Goal: Information Seeking & Learning: Learn about a topic

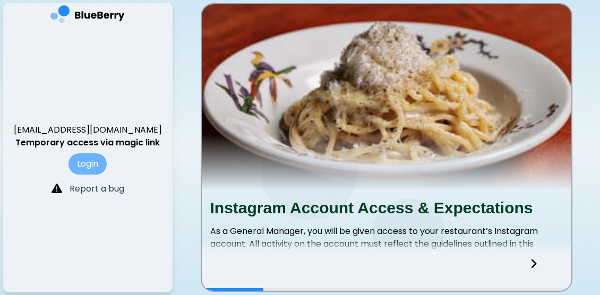
click at [87, 165] on button "Login" at bounding box center [87, 163] width 38 height 21
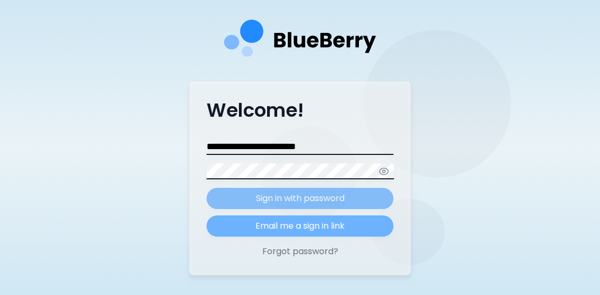
click at [279, 225] on button "Email me a sign in link" at bounding box center [300, 226] width 187 height 21
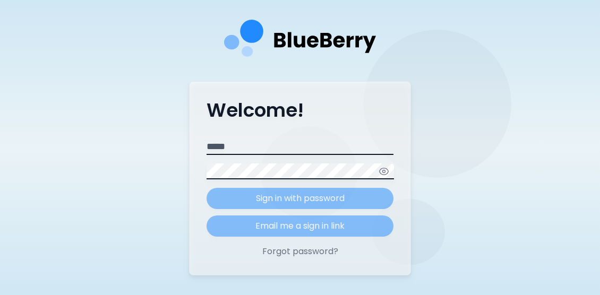
click at [286, 139] on div "Welcome! Email Password Sign in with password Email me a sign in link Forgot pa…" at bounding box center [300, 178] width 222 height 194
click at [264, 145] on input "Email" at bounding box center [300, 147] width 187 height 16
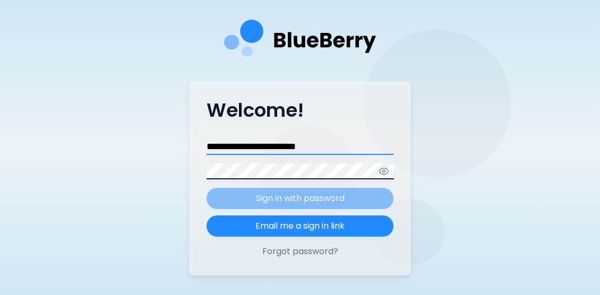
type input "**********"
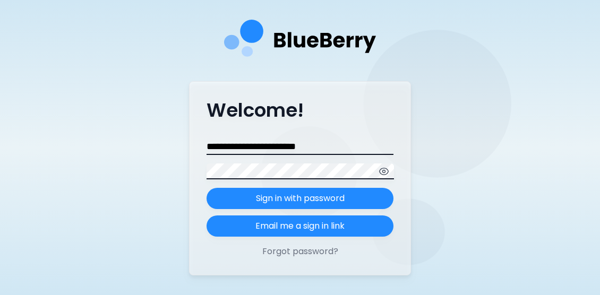
click at [389, 173] on icon "button" at bounding box center [384, 171] width 11 height 11
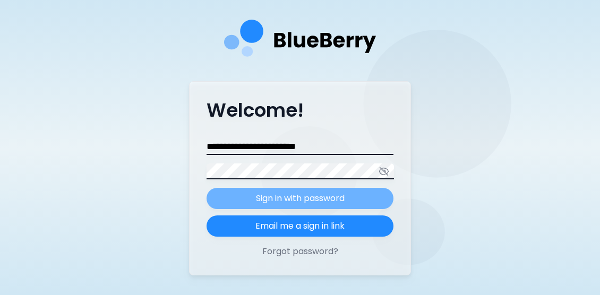
click at [315, 200] on p "Sign in with password" at bounding box center [300, 198] width 89 height 13
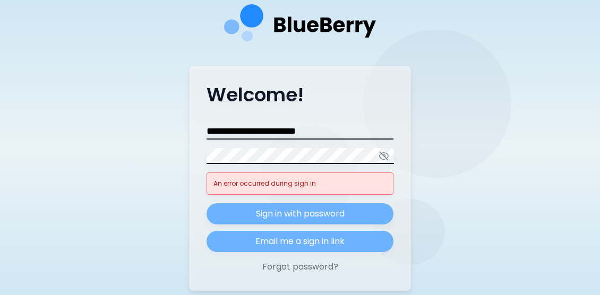
click at [317, 237] on button "Email me a sign in link" at bounding box center [300, 241] width 187 height 21
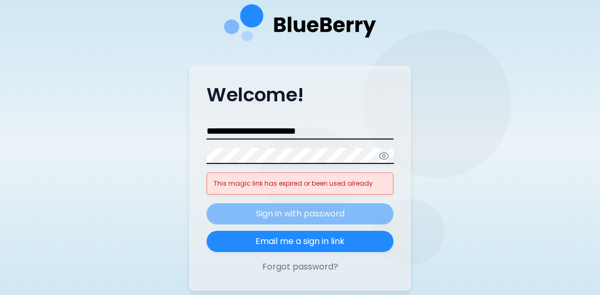
click at [309, 225] on form "**********" at bounding box center [300, 188] width 187 height 128
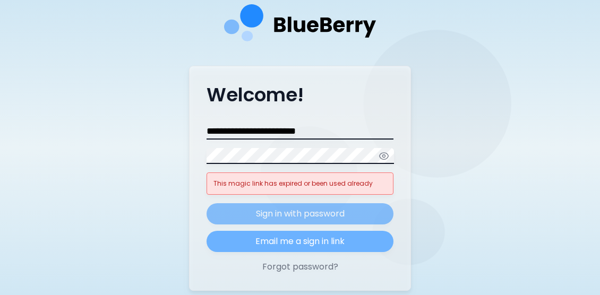
click at [323, 247] on button "Email me a sign in link" at bounding box center [300, 241] width 187 height 21
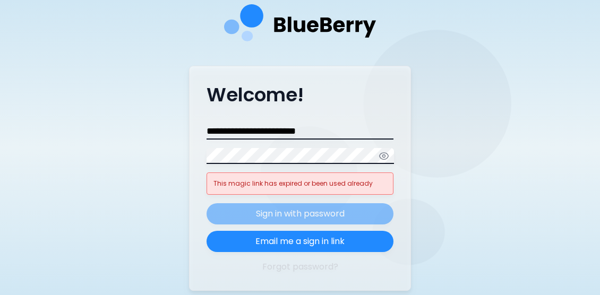
click at [293, 267] on button "Forgot password?" at bounding box center [300, 267] width 187 height 13
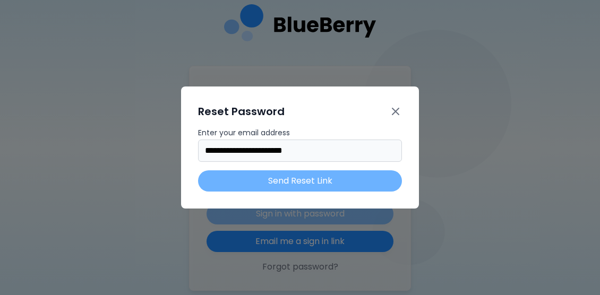
click at [293, 183] on button "Send Reset Link" at bounding box center [300, 180] width 204 height 21
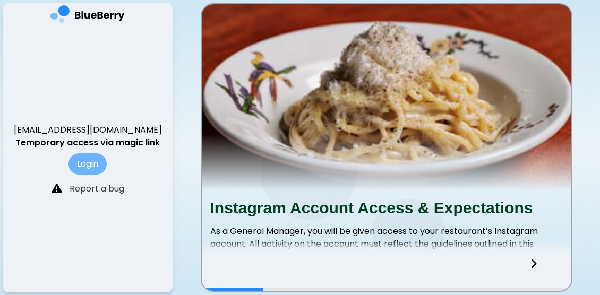
click at [82, 157] on button "Login" at bounding box center [87, 163] width 38 height 21
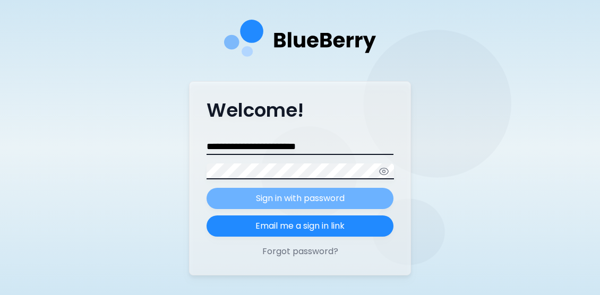
click at [251, 200] on button "Sign in with password" at bounding box center [300, 198] width 187 height 21
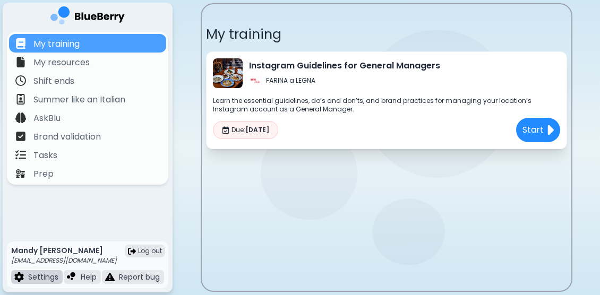
click at [47, 276] on p "Settings" at bounding box center [43, 277] width 30 height 10
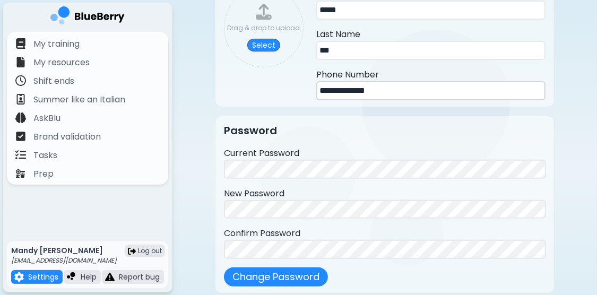
scroll to position [106, 0]
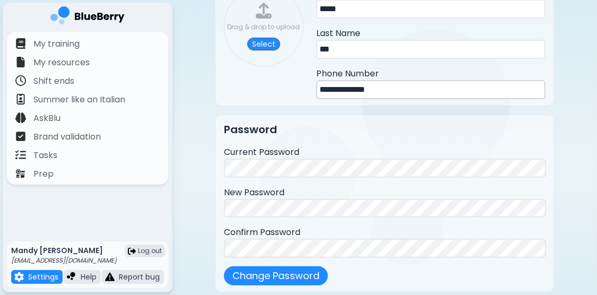
click at [100, 263] on p "[EMAIL_ADDRESS][DOMAIN_NAME]" at bounding box center [64, 260] width 106 height 8
click at [115, 261] on div "Mandy Cox mandylynncox18@gmail.com Log out" at bounding box center [87, 255] width 153 height 19
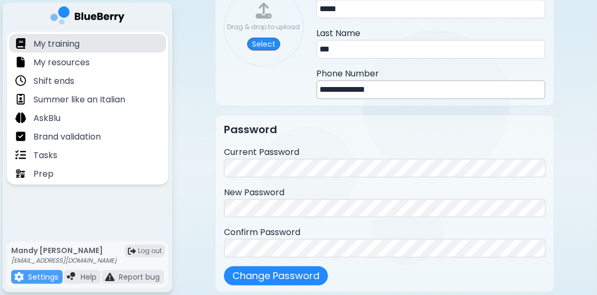
click at [79, 45] on p "My training" at bounding box center [56, 44] width 46 height 13
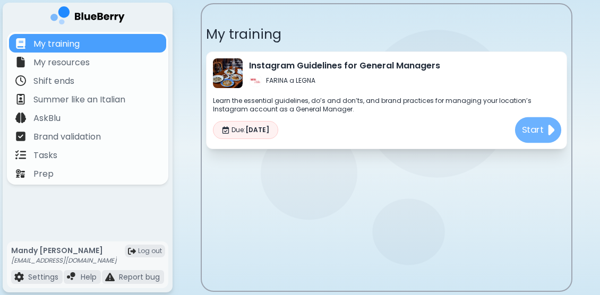
click at [535, 124] on p "Start" at bounding box center [532, 129] width 22 height 13
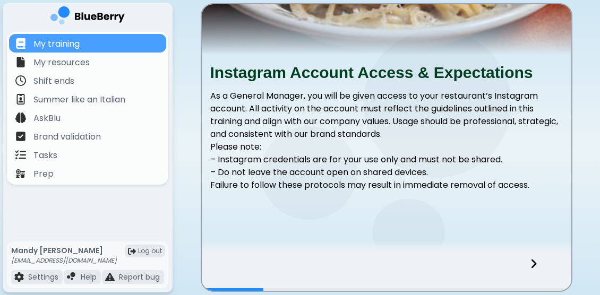
scroll to position [151, 0]
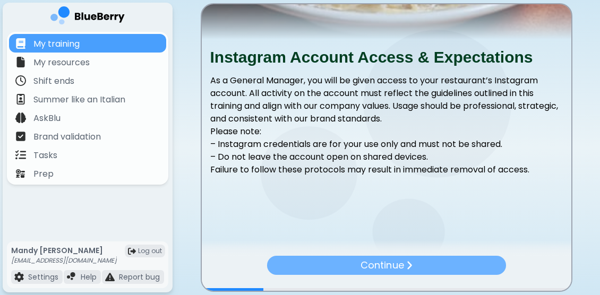
click at [419, 271] on div "Continue" at bounding box center [386, 265] width 239 height 19
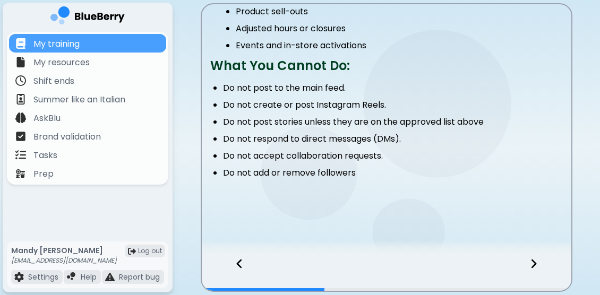
scroll to position [250, 0]
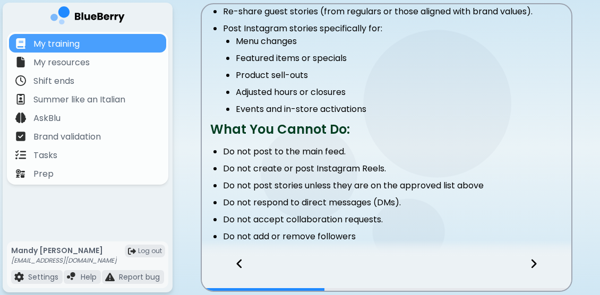
click at [534, 262] on icon at bounding box center [533, 264] width 7 height 12
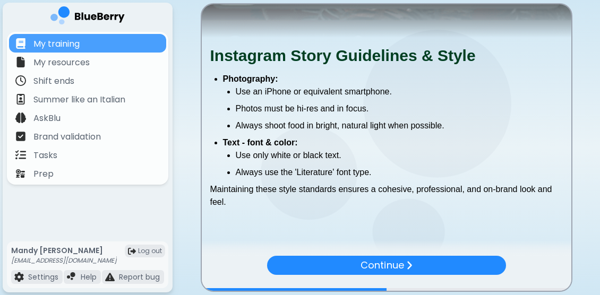
scroll to position [154, 0]
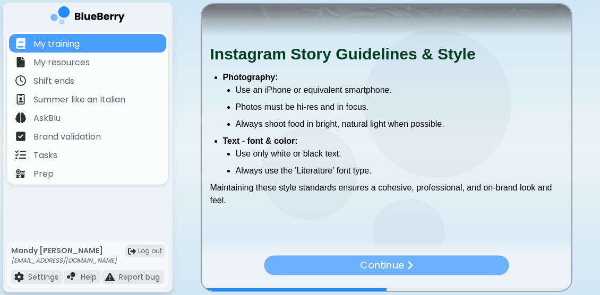
click at [408, 262] on img at bounding box center [409, 266] width 6 height 11
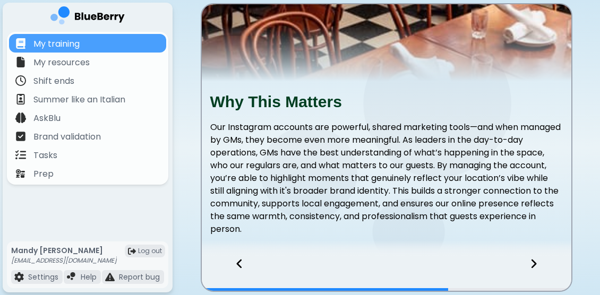
scroll to position [156, 0]
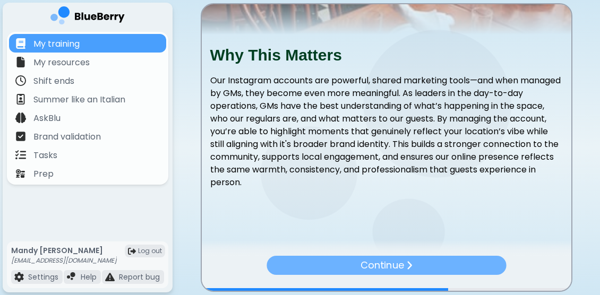
click at [373, 262] on p "Continue" at bounding box center [381, 265] width 43 height 15
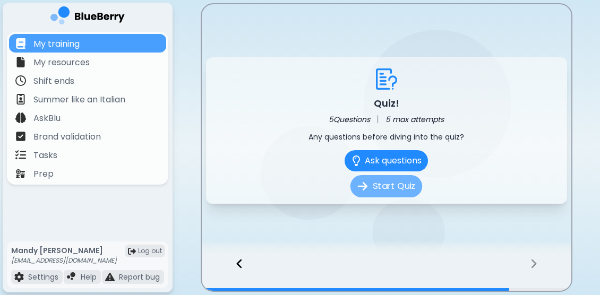
click at [382, 179] on button "Start Quiz" at bounding box center [386, 186] width 72 height 22
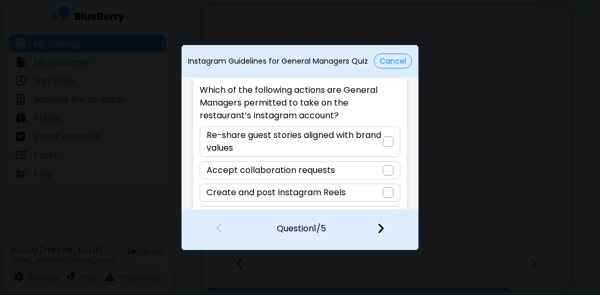
scroll to position [41, 0]
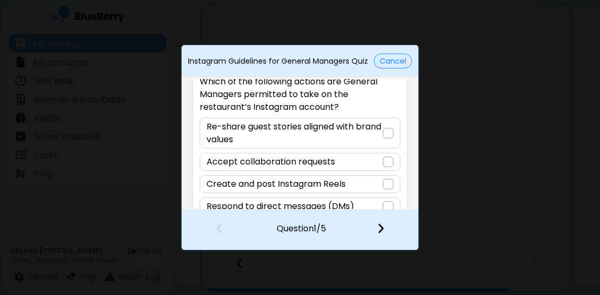
click at [387, 133] on div at bounding box center [388, 133] width 11 height 11
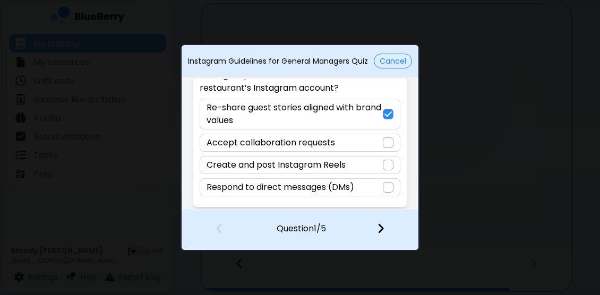
click at [380, 230] on img at bounding box center [380, 228] width 7 height 12
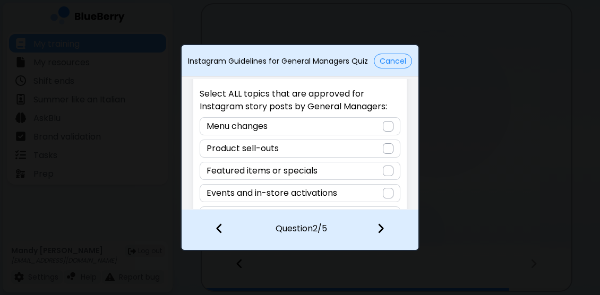
scroll to position [33, 0]
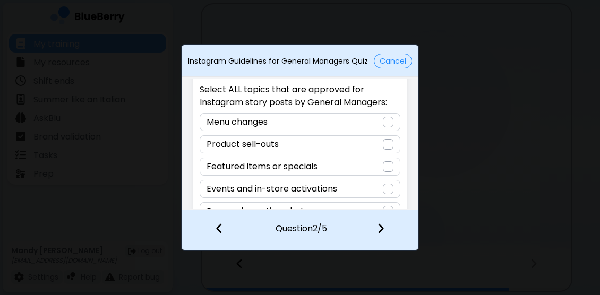
click at [386, 121] on div at bounding box center [388, 122] width 11 height 11
click at [386, 165] on div at bounding box center [388, 166] width 11 height 11
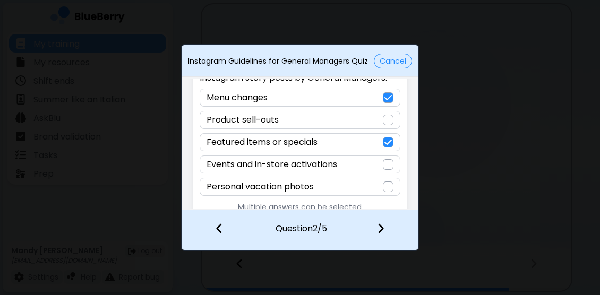
scroll to position [70, 0]
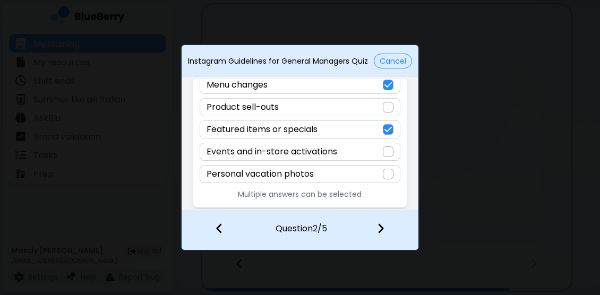
click at [386, 150] on div at bounding box center [388, 152] width 11 height 11
click at [377, 229] on img at bounding box center [380, 228] width 7 height 12
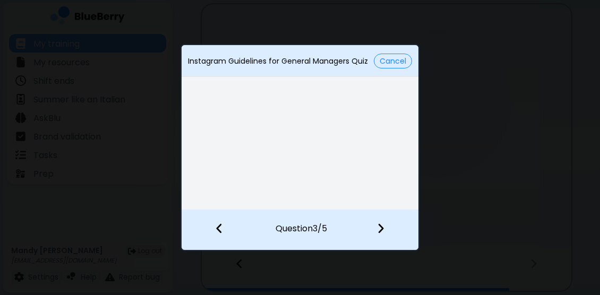
scroll to position [8, 0]
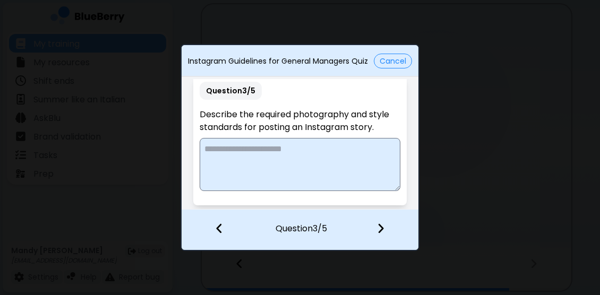
click at [238, 150] on textarea at bounding box center [300, 164] width 200 height 53
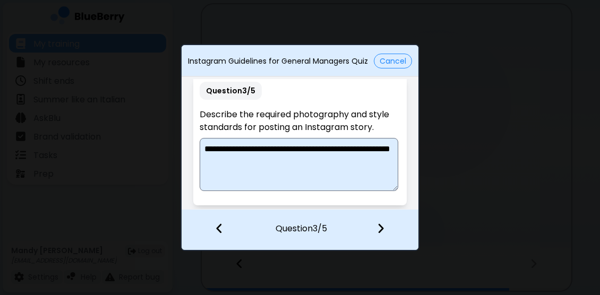
click at [284, 149] on textarea "**********" at bounding box center [299, 164] width 199 height 53
type textarea "**********"
click at [376, 227] on div at bounding box center [387, 229] width 63 height 39
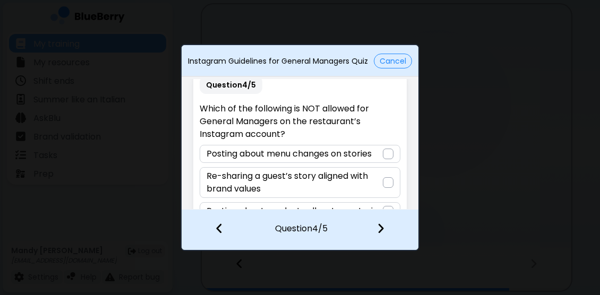
scroll to position [73, 0]
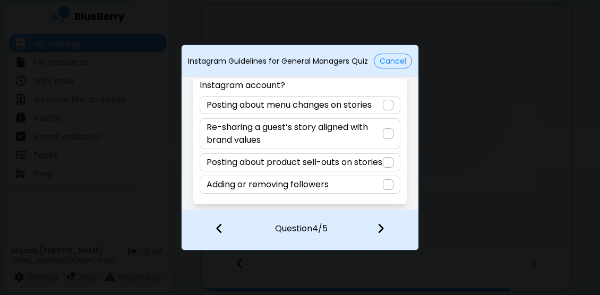
click at [384, 182] on div at bounding box center [388, 184] width 11 height 11
click at [380, 225] on img at bounding box center [380, 228] width 7 height 12
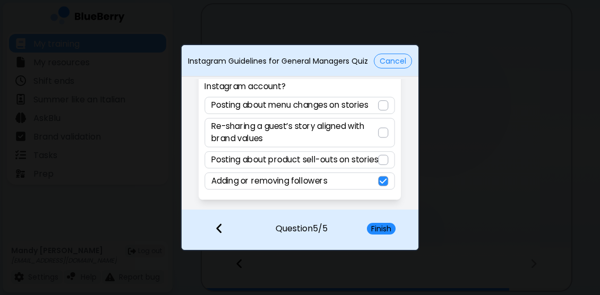
scroll to position [21, 0]
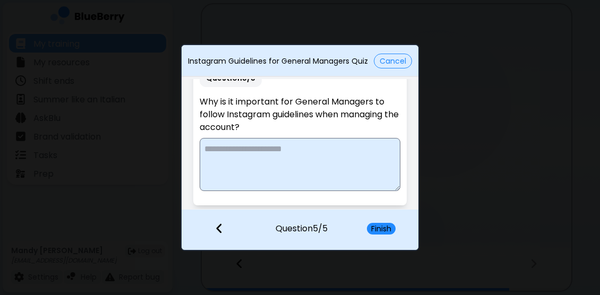
click at [252, 149] on textarea at bounding box center [300, 164] width 200 height 53
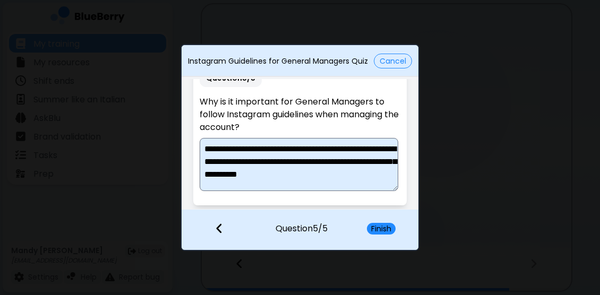
click at [346, 160] on textarea "**********" at bounding box center [299, 164] width 199 height 53
type textarea "**********"
click at [389, 230] on button "Finish" at bounding box center [381, 229] width 29 height 12
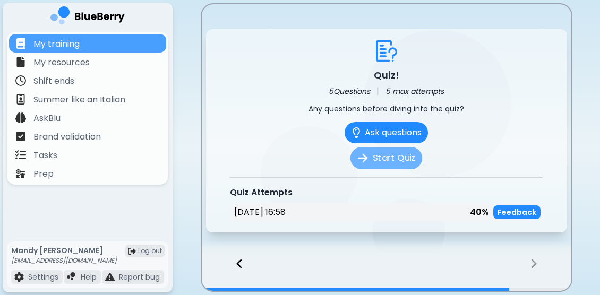
click at [383, 158] on button "Start Quiz" at bounding box center [386, 158] width 72 height 22
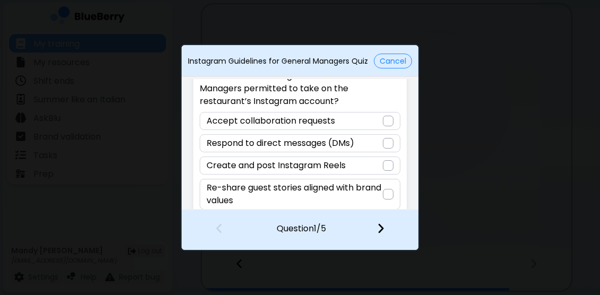
scroll to position [60, 0]
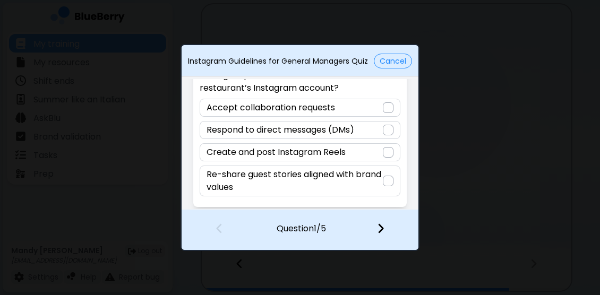
click at [383, 177] on div at bounding box center [388, 181] width 11 height 11
click at [383, 226] on img at bounding box center [380, 228] width 7 height 12
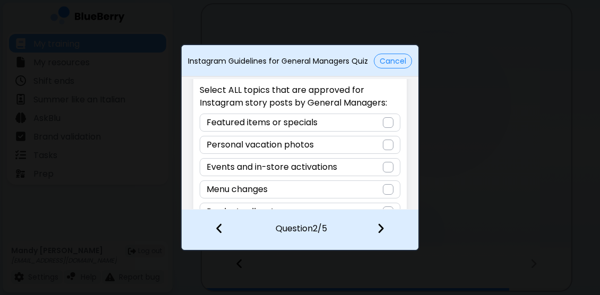
scroll to position [46, 0]
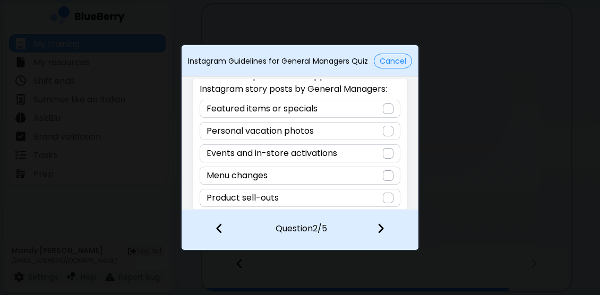
click at [387, 106] on div at bounding box center [388, 109] width 11 height 11
click at [383, 175] on div at bounding box center [388, 175] width 11 height 11
click at [381, 229] on img at bounding box center [380, 228] width 7 height 12
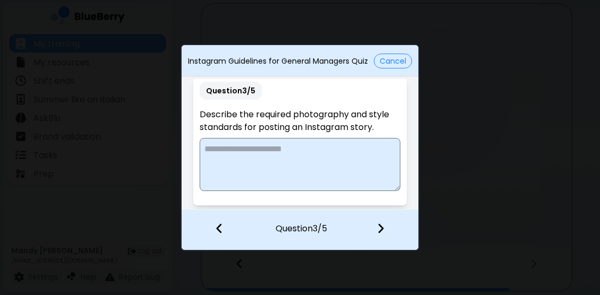
click at [237, 150] on textarea at bounding box center [300, 164] width 200 height 53
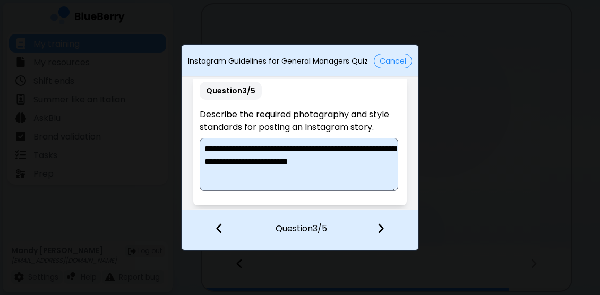
type textarea "**********"
click at [384, 236] on div at bounding box center [387, 229] width 63 height 39
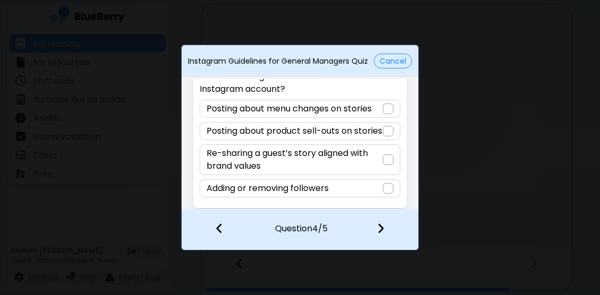
scroll to position [56, 0]
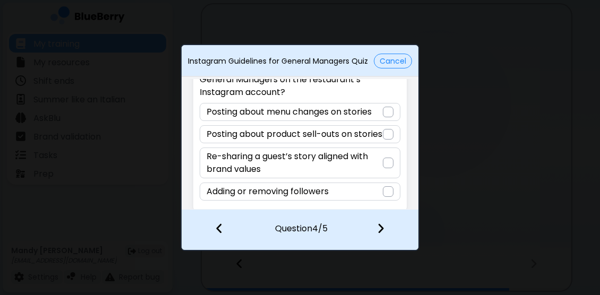
click at [384, 140] on div at bounding box center [388, 134] width 11 height 11
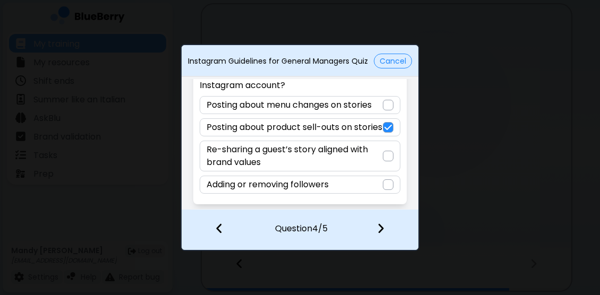
click at [387, 188] on div at bounding box center [388, 184] width 11 height 11
click at [380, 229] on img at bounding box center [380, 228] width 7 height 12
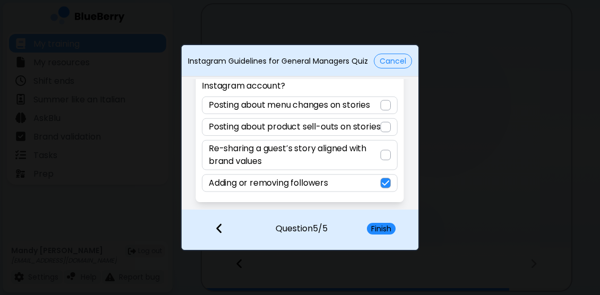
scroll to position [21, 0]
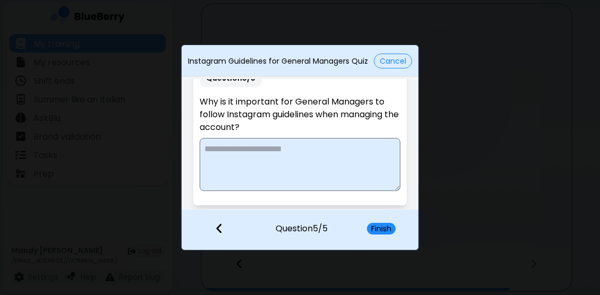
click at [268, 150] on textarea at bounding box center [300, 164] width 200 height 53
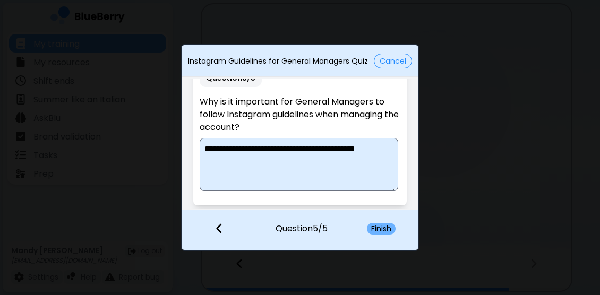
type textarea "**********"
click at [386, 231] on button "Finish" at bounding box center [381, 229] width 29 height 12
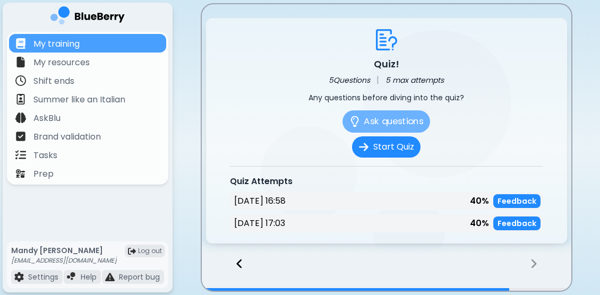
click at [390, 113] on button "Ask questions" at bounding box center [386, 121] width 88 height 22
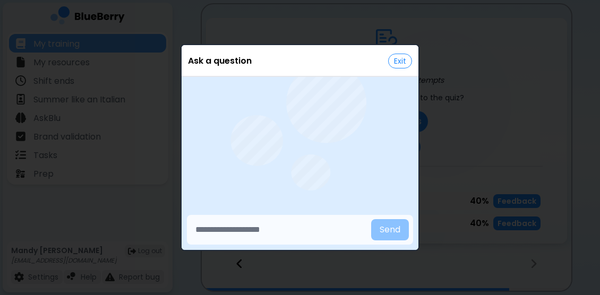
click at [295, 236] on input "text" at bounding box center [279, 229] width 176 height 21
type input "*"
type input "**********"
click at [387, 223] on button "Send" at bounding box center [390, 229] width 38 height 21
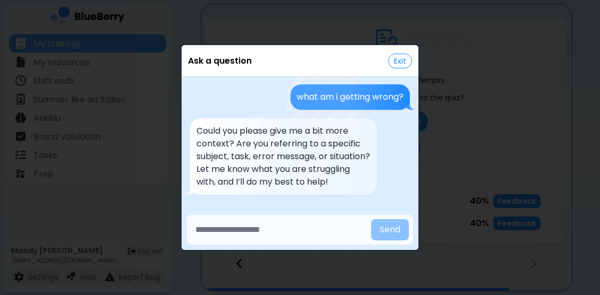
scroll to position [13, 0]
click at [283, 231] on input "text" at bounding box center [279, 229] width 176 height 21
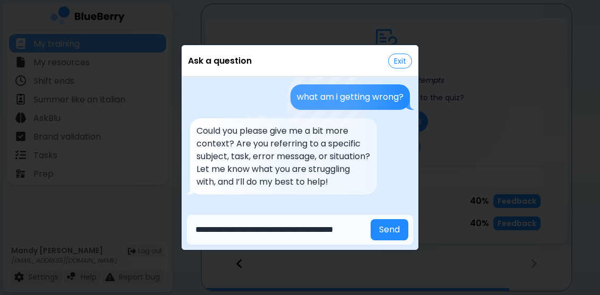
scroll to position [0, 21]
type input "**********"
click at [397, 228] on button "Send" at bounding box center [390, 229] width 38 height 21
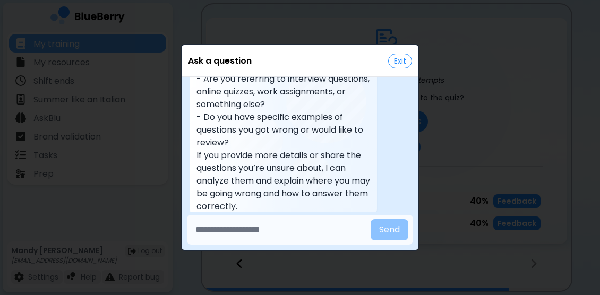
scroll to position [285, 0]
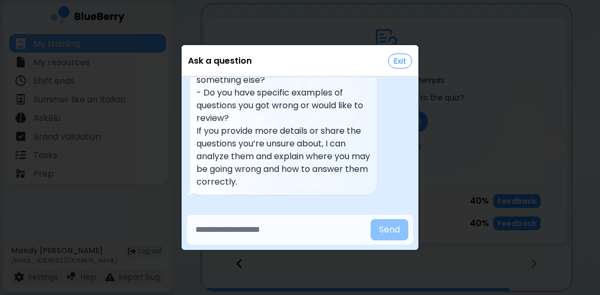
click at [400, 59] on button "Exit" at bounding box center [400, 61] width 24 height 15
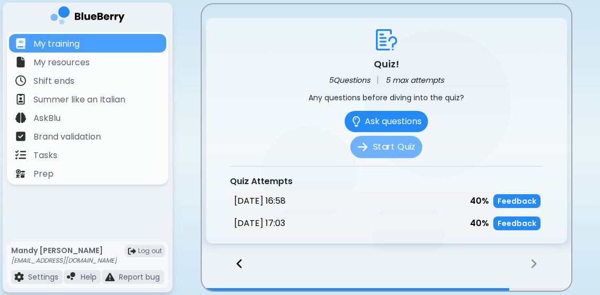
click at [386, 143] on button "Start Quiz" at bounding box center [386, 147] width 72 height 22
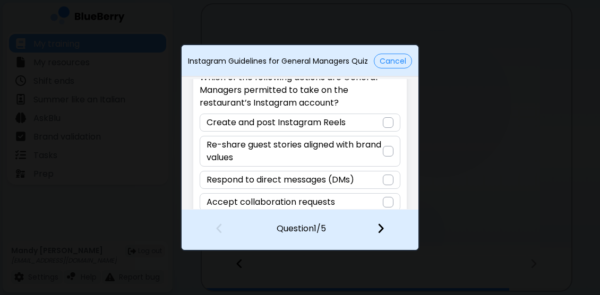
scroll to position [60, 0]
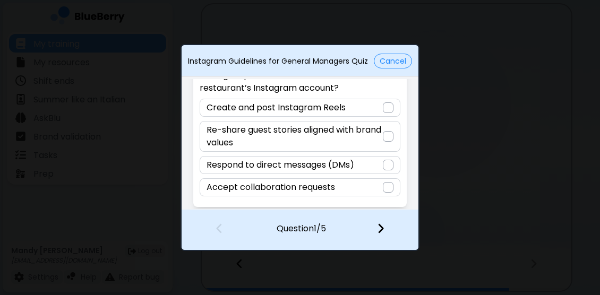
click at [385, 134] on div at bounding box center [388, 136] width 11 height 11
click at [383, 226] on img at bounding box center [380, 228] width 7 height 12
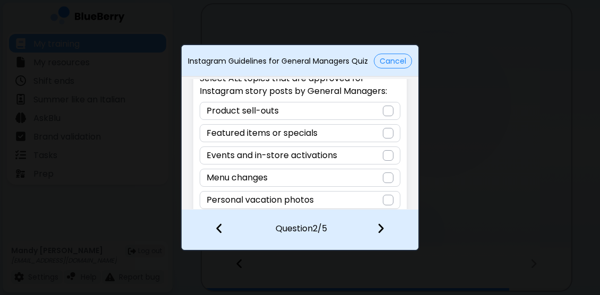
scroll to position [44, 0]
click at [387, 131] on div at bounding box center [388, 133] width 11 height 11
click at [386, 152] on div at bounding box center [388, 155] width 11 height 11
click at [386, 174] on div at bounding box center [388, 178] width 11 height 11
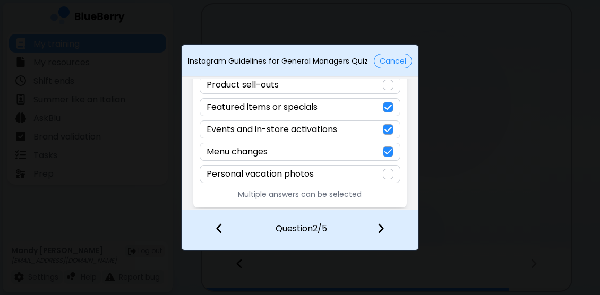
click at [382, 228] on img at bounding box center [380, 228] width 7 height 12
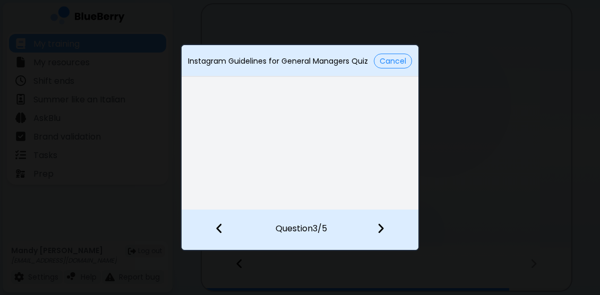
scroll to position [8, 0]
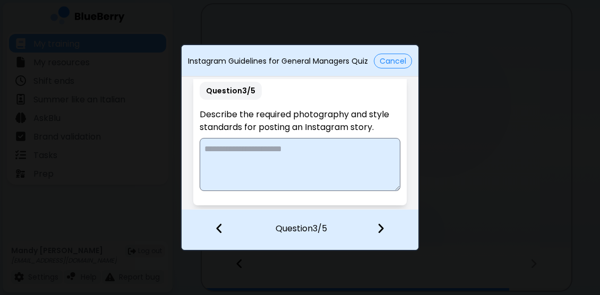
click at [257, 153] on textarea at bounding box center [300, 164] width 200 height 53
type textarea "**********"
click at [380, 231] on img at bounding box center [380, 228] width 7 height 12
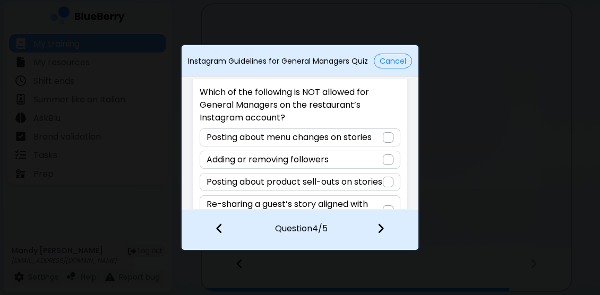
scroll to position [30, 0]
click at [386, 161] on div at bounding box center [388, 159] width 11 height 11
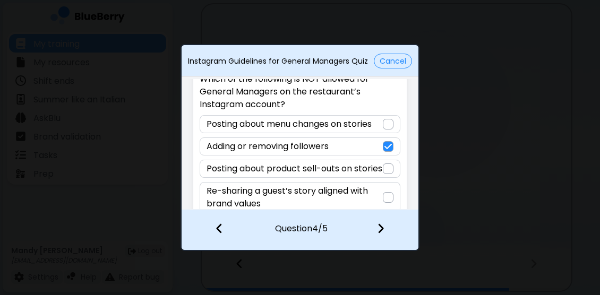
scroll to position [73, 0]
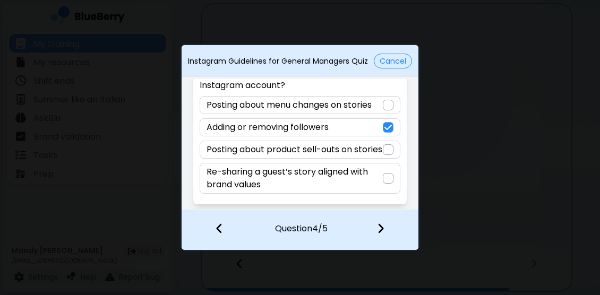
click at [382, 231] on img at bounding box center [380, 228] width 7 height 12
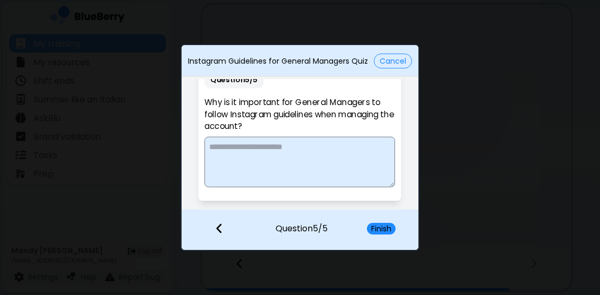
scroll to position [21, 0]
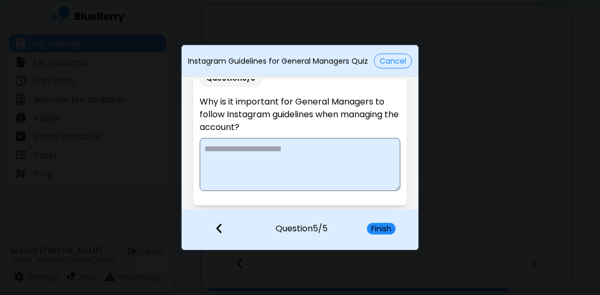
click at [244, 142] on textarea at bounding box center [300, 164] width 200 height 53
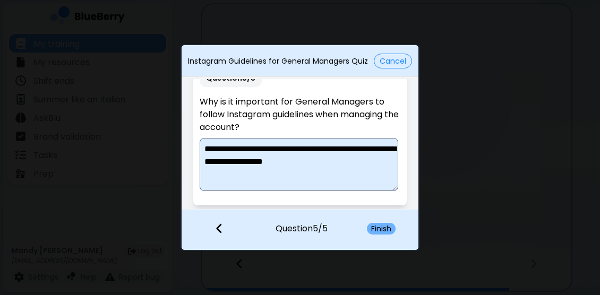
type textarea "**********"
click at [373, 225] on button "Finish" at bounding box center [381, 229] width 29 height 12
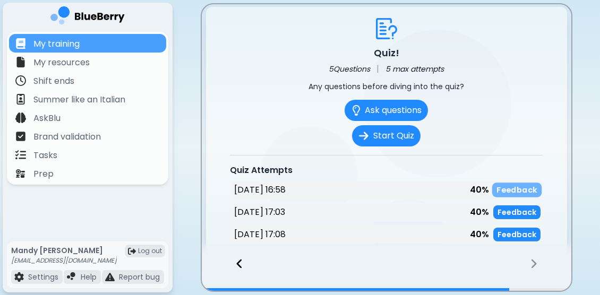
click at [516, 187] on p "Feedback" at bounding box center [516, 190] width 41 height 10
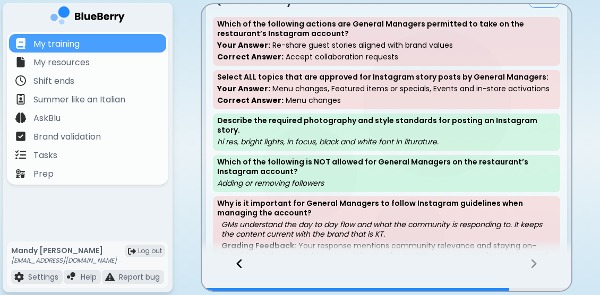
scroll to position [47, 0]
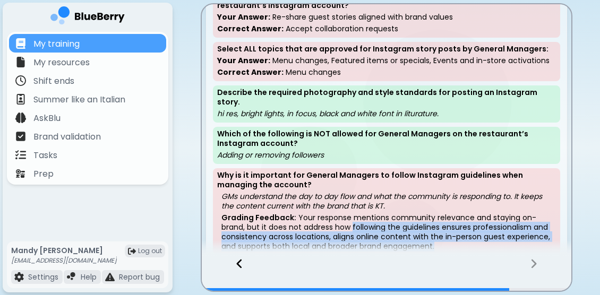
drag, startPoint x: 437, startPoint y: 234, endPoint x: 327, endPoint y: 212, distance: 112.6
click at [327, 213] on p "Grading Feedback: Your response mentions community relevance and staying on-bra…" at bounding box center [388, 232] width 334 height 38
copy p "following the guidelines ensures professionalism and consistency across locatio…"
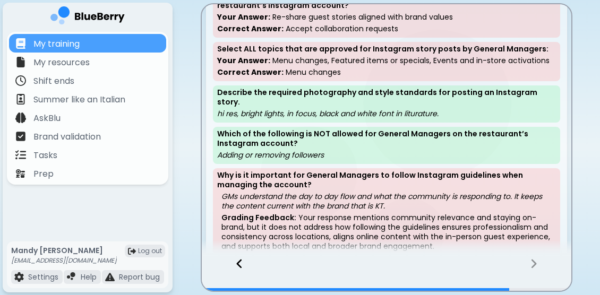
click at [365, 80] on div "Select ALL topics that are approved for Instagram story posts by General Manage…" at bounding box center [386, 61] width 347 height 39
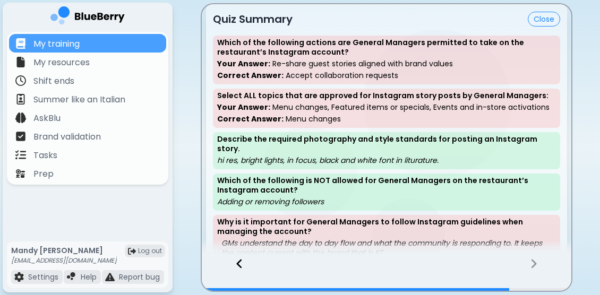
click at [546, 24] on button "Close" at bounding box center [544, 19] width 32 height 15
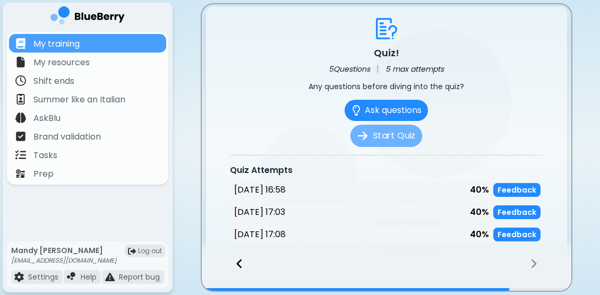
click at [393, 132] on button "Start Quiz" at bounding box center [386, 136] width 72 height 22
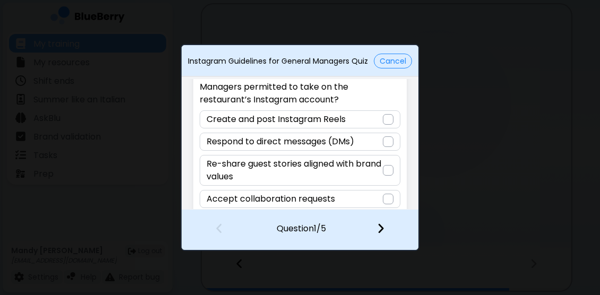
scroll to position [50, 0]
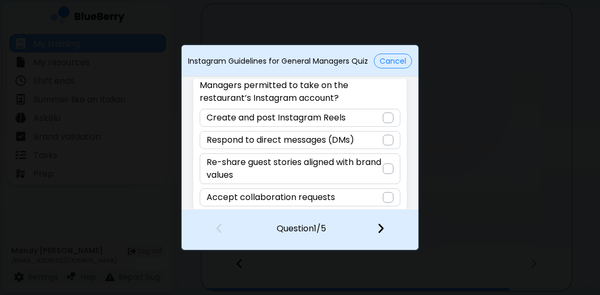
click at [388, 198] on div at bounding box center [388, 197] width 11 height 11
click at [376, 231] on div at bounding box center [387, 229] width 63 height 39
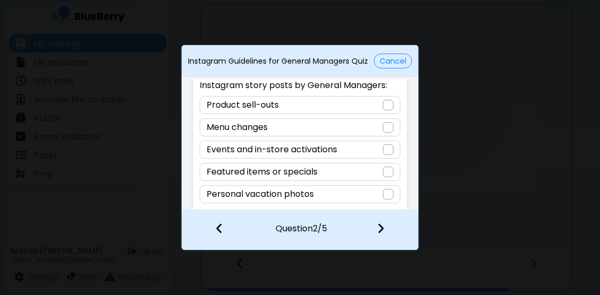
click at [383, 126] on div at bounding box center [388, 127] width 11 height 11
click at [380, 227] on img at bounding box center [380, 228] width 7 height 12
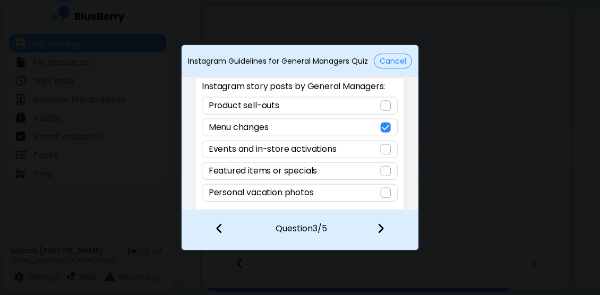
scroll to position [8, 0]
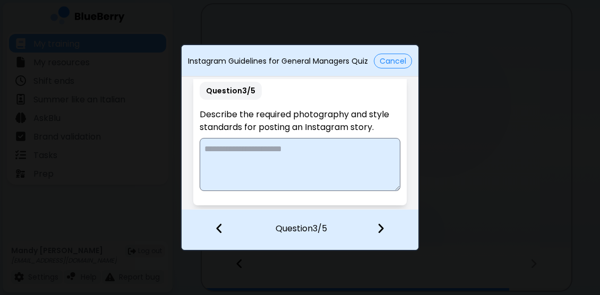
click at [207, 147] on textarea at bounding box center [300, 164] width 200 height 53
type textarea "**********"
click at [381, 226] on img at bounding box center [380, 228] width 7 height 12
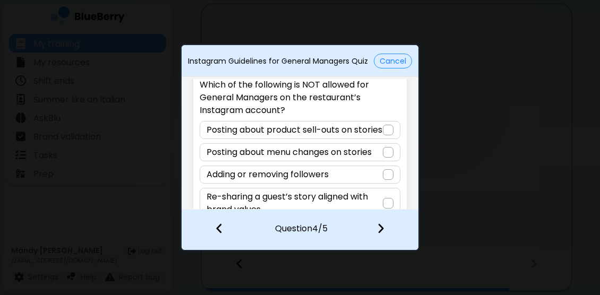
scroll to position [38, 0]
click at [384, 179] on div at bounding box center [388, 174] width 11 height 11
click at [381, 229] on img at bounding box center [380, 228] width 7 height 12
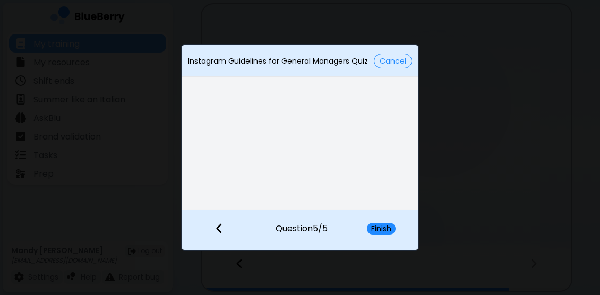
scroll to position [21, 0]
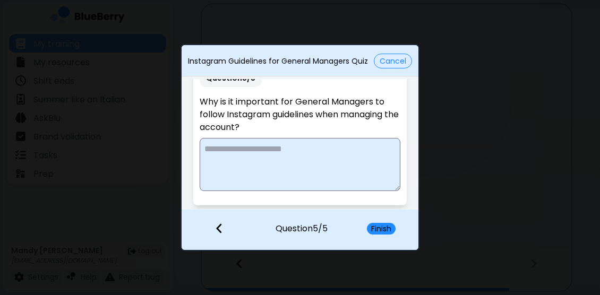
click at [298, 151] on textarea at bounding box center [300, 164] width 200 height 53
paste textarea "**********"
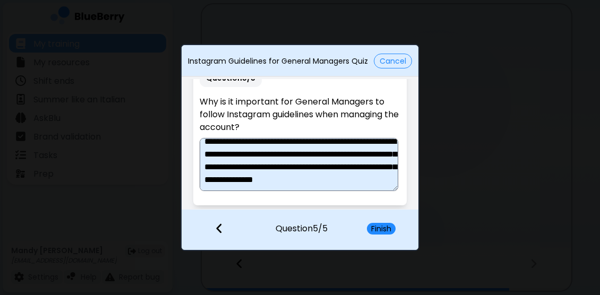
scroll to position [0, 0]
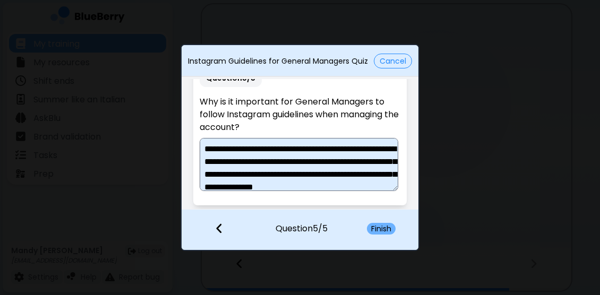
type textarea "**********"
click at [375, 233] on button "Finish" at bounding box center [381, 229] width 29 height 12
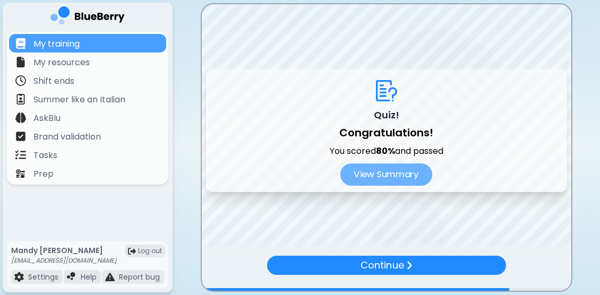
click at [388, 169] on button "View Summary" at bounding box center [386, 175] width 92 height 22
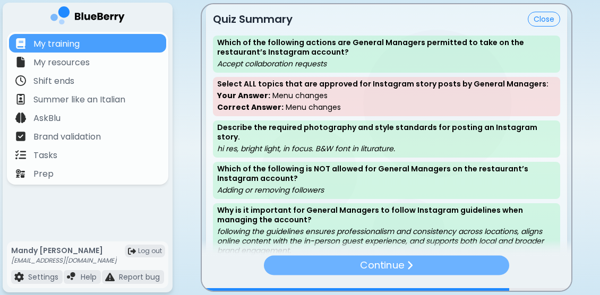
click at [397, 264] on p "Continue" at bounding box center [382, 265] width 44 height 15
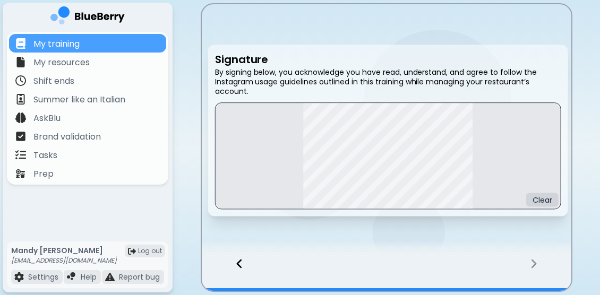
click at [397, 264] on div at bounding box center [387, 273] width 370 height 35
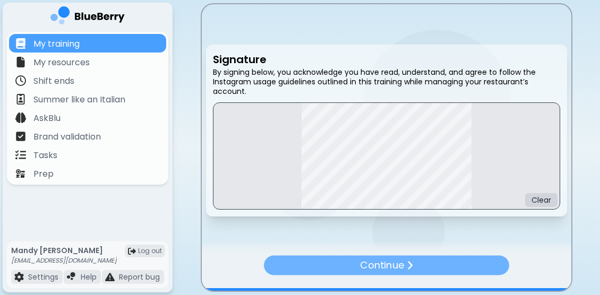
click at [411, 268] on img at bounding box center [409, 266] width 6 height 11
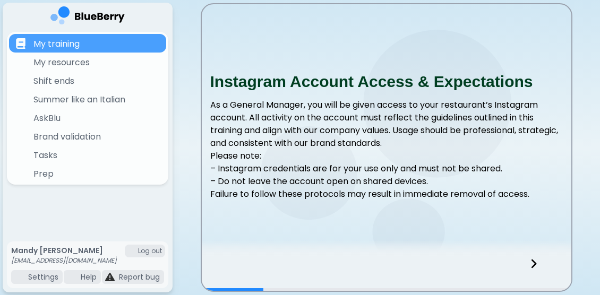
scroll to position [151, 0]
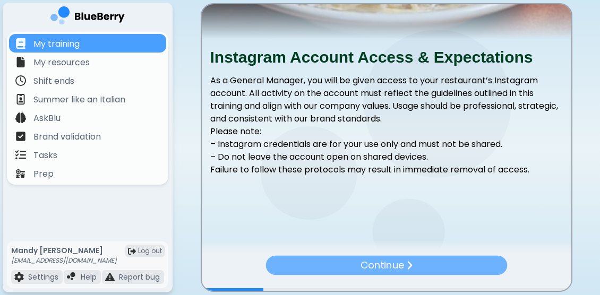
click at [312, 258] on div "Continue" at bounding box center [386, 265] width 242 height 19
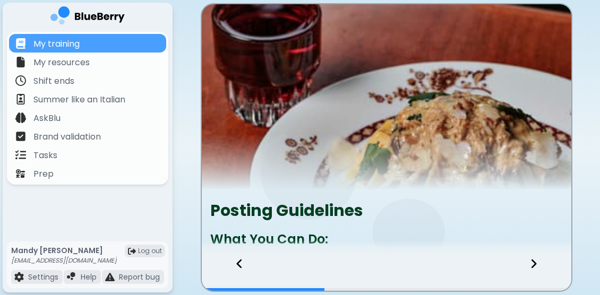
scroll to position [80, 0]
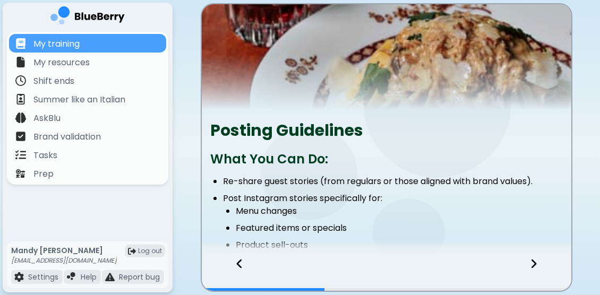
click at [531, 263] on icon at bounding box center [533, 264] width 7 height 12
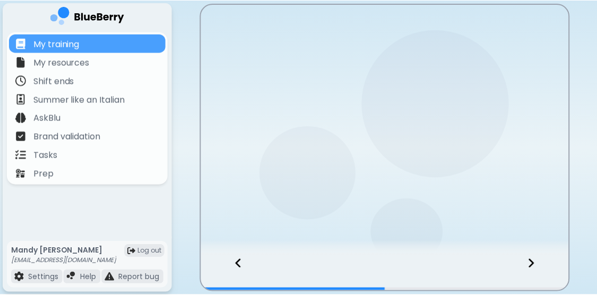
scroll to position [0, 0]
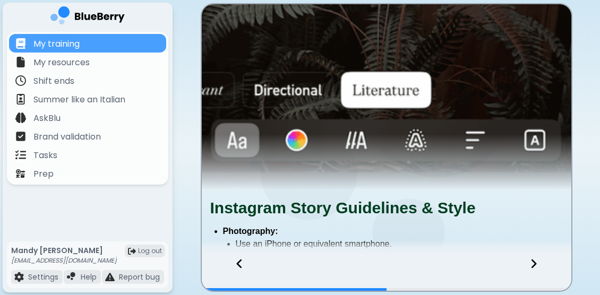
click at [531, 263] on icon at bounding box center [533, 264] width 7 height 12
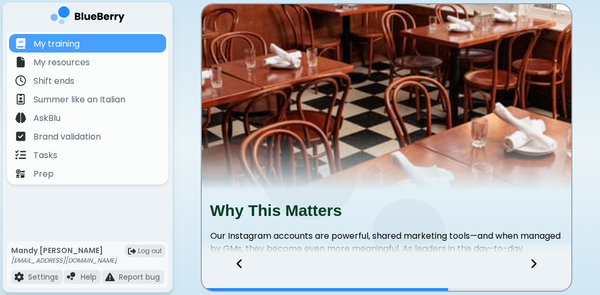
click at [531, 263] on icon at bounding box center [533, 264] width 7 height 12
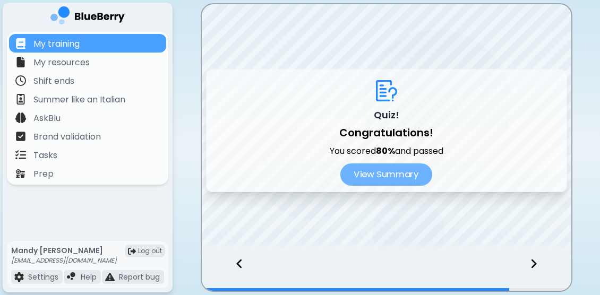
click at [393, 175] on button "View Summary" at bounding box center [386, 175] width 92 height 22
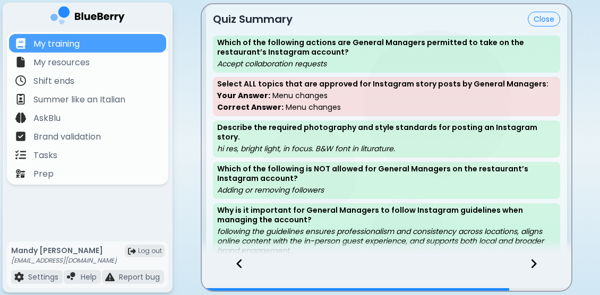
click at [531, 269] on icon at bounding box center [533, 264] width 7 height 12
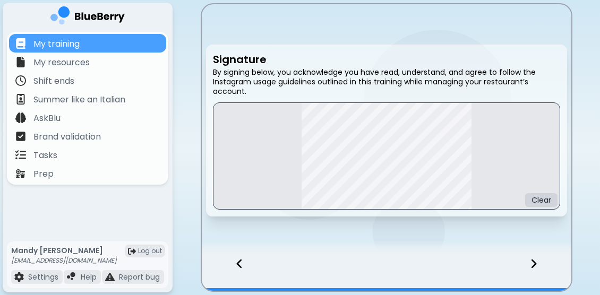
click at [535, 266] on icon at bounding box center [533, 264] width 5 height 9
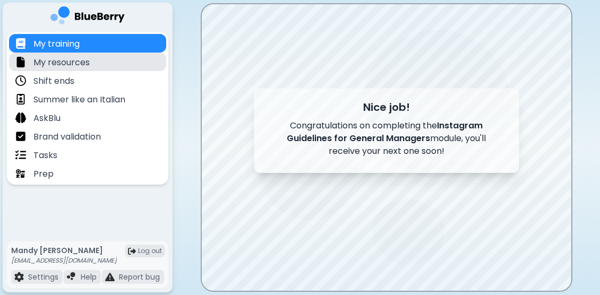
click at [66, 67] on p "My resources" at bounding box center [61, 62] width 56 height 13
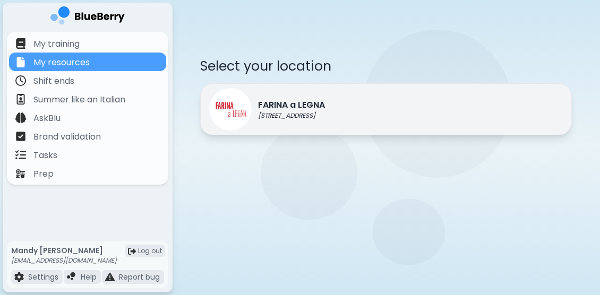
click at [291, 99] on p "FARINA a LEGNA" at bounding box center [291, 105] width 67 height 13
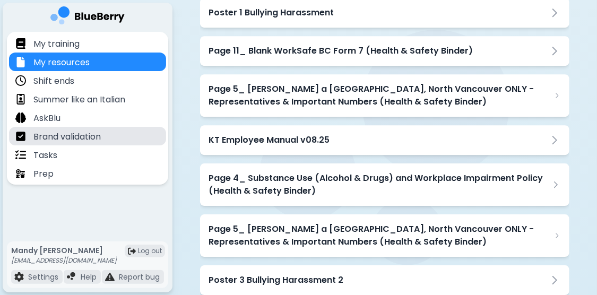
scroll to position [1616, 0]
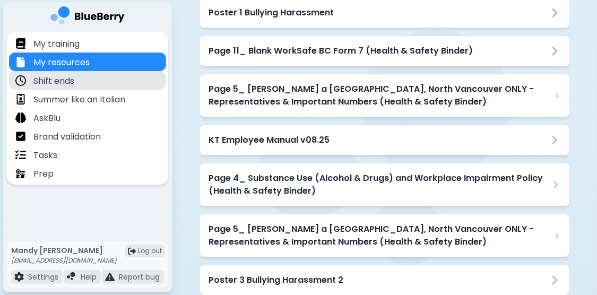
click at [58, 76] on p "Shift ends" at bounding box center [53, 81] width 41 height 13
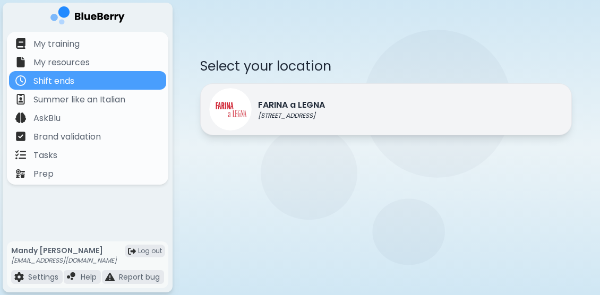
click at [305, 110] on p "FARINA a LEGNA" at bounding box center [291, 105] width 67 height 13
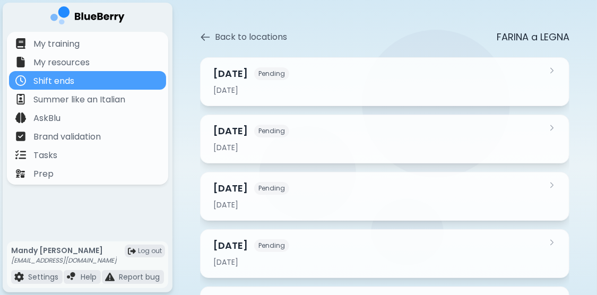
scroll to position [91, 0]
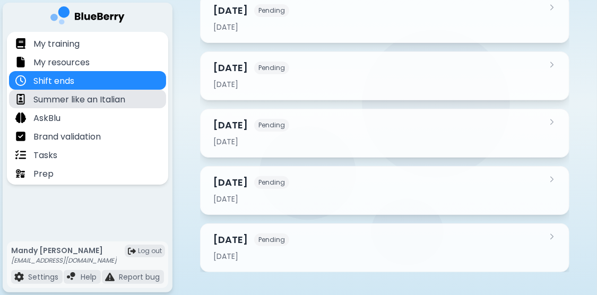
click at [107, 98] on p "Summer like an Italian" at bounding box center [79, 99] width 92 height 13
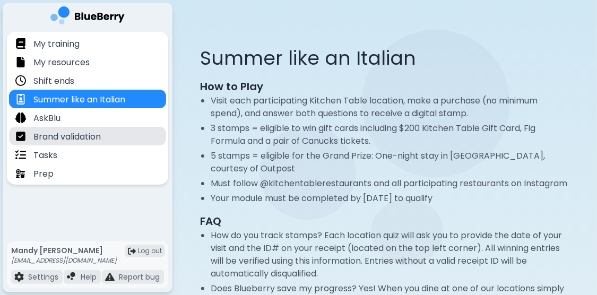
click at [79, 138] on p "Brand validation" at bounding box center [66, 137] width 67 height 13
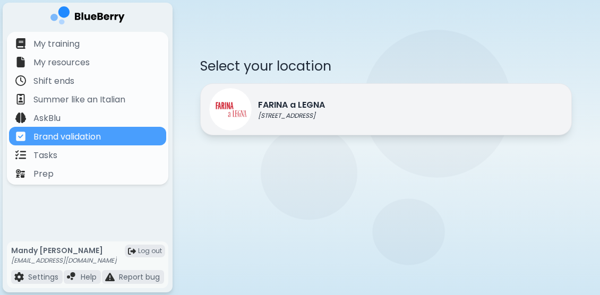
click at [277, 113] on p "[STREET_ADDRESS]" at bounding box center [291, 115] width 67 height 8
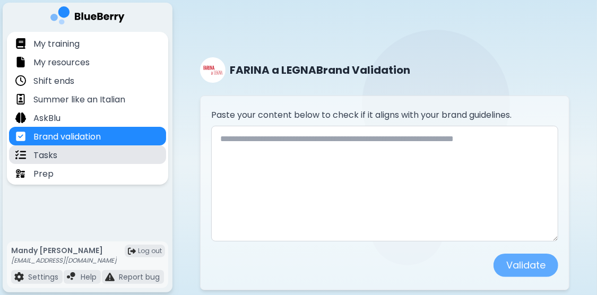
click at [40, 159] on p "Tasks" at bounding box center [45, 155] width 24 height 13
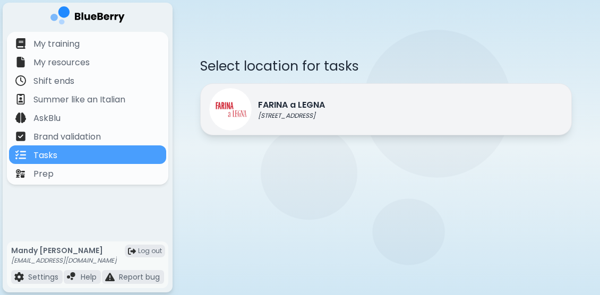
click at [325, 109] on p "FARINA a LEGNA" at bounding box center [291, 105] width 67 height 13
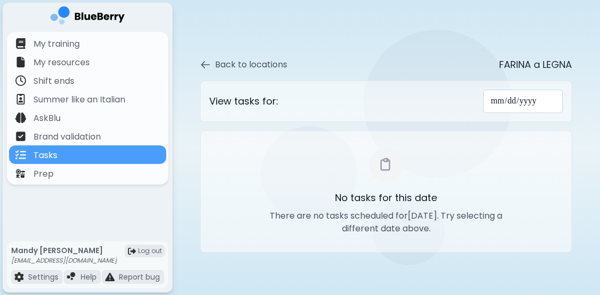
click at [339, 109] on div "**********" at bounding box center [386, 101] width 354 height 23
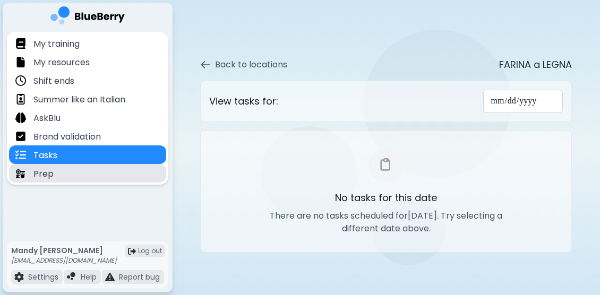
click at [42, 168] on p "Prep" at bounding box center [43, 174] width 20 height 13
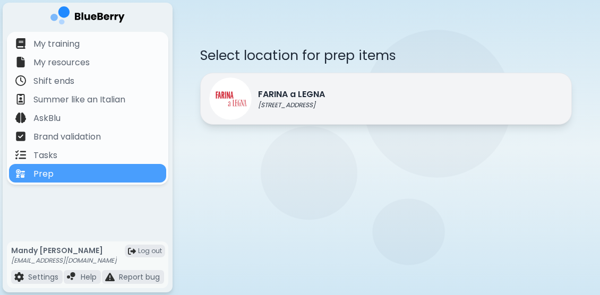
click at [275, 99] on p "FARINA a LEGNA" at bounding box center [291, 94] width 67 height 13
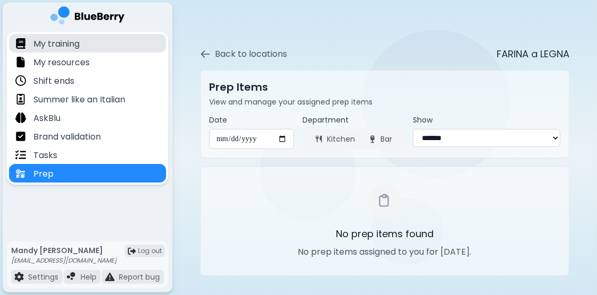
click at [62, 50] on p "My training" at bounding box center [56, 44] width 46 height 13
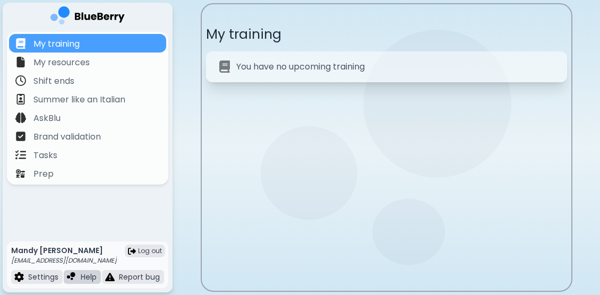
click at [79, 282] on div "Help" at bounding box center [82, 277] width 37 height 14
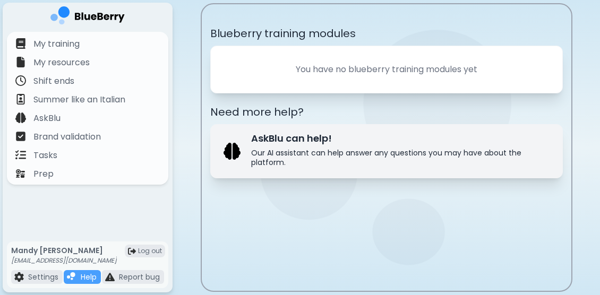
click at [271, 162] on p "Our AI assistant can help answer any questions you may have about the platform." at bounding box center [400, 157] width 298 height 19
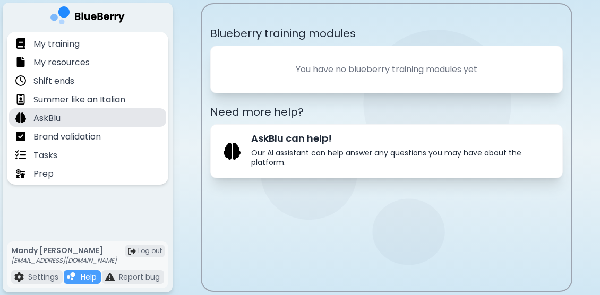
click at [70, 125] on div "AskBlu" at bounding box center [87, 117] width 157 height 19
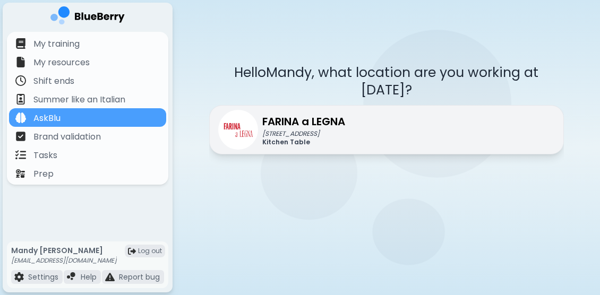
click at [301, 130] on p "[STREET_ADDRESS]" at bounding box center [303, 134] width 83 height 8
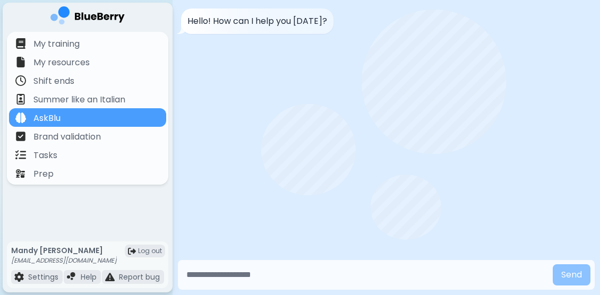
click at [244, 278] on input "text" at bounding box center [365, 274] width 366 height 21
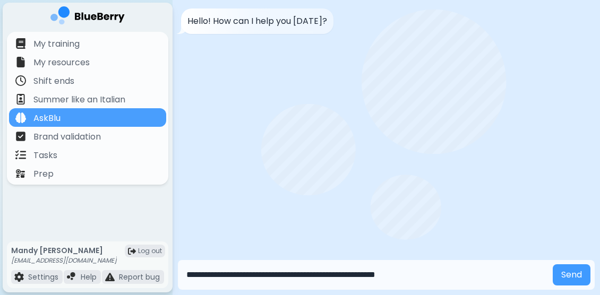
type input "**********"
click at [572, 273] on button "Send" at bounding box center [572, 274] width 38 height 21
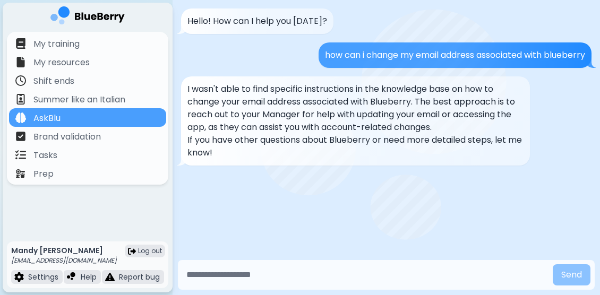
click at [54, 250] on p "[PERSON_NAME]" at bounding box center [64, 251] width 106 height 10
click at [133, 251] on img at bounding box center [132, 251] width 8 height 8
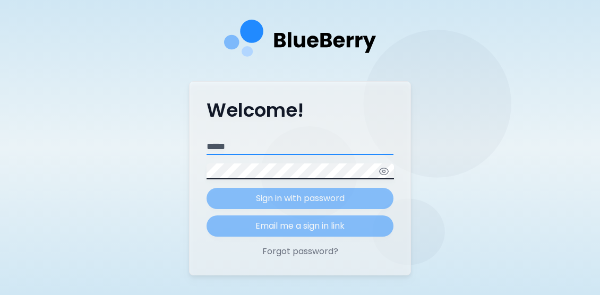
type input "**********"
